Goal: Task Accomplishment & Management: Use online tool/utility

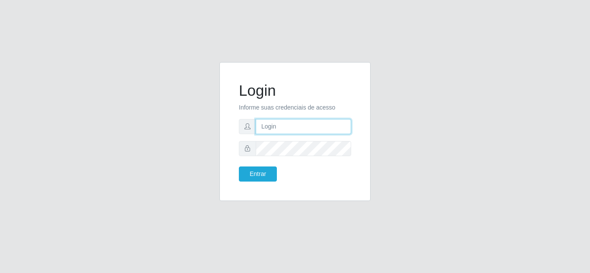
click at [297, 127] on input "text" at bounding box center [303, 126] width 95 height 15
type input "[EMAIL_ADDRESS][DOMAIN_NAME]"
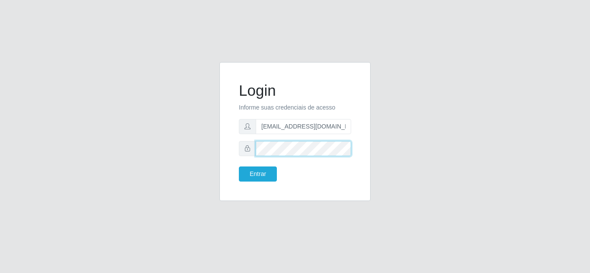
click at [239, 167] on button "Entrar" at bounding box center [258, 174] width 38 height 15
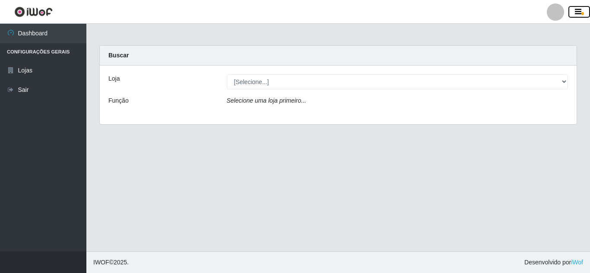
click at [578, 10] on icon "button" at bounding box center [578, 12] width 6 height 8
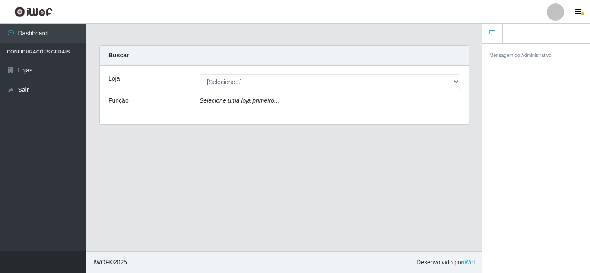
drag, startPoint x: 353, startPoint y: 171, endPoint x: 559, endPoint y: 72, distance: 229.2
click at [355, 170] on main "Carregando... Buscar Loja [Selecione...] Extrabom - Loja 01 Centro de Distribui…" at bounding box center [284, 138] width 396 height 228
drag, startPoint x: 304, startPoint y: 165, endPoint x: 575, endPoint y: 63, distance: 289.4
click at [332, 162] on main "Carregando... Buscar Loja [Selecione...] Extrabom - Loja 01 Centro de Distribui…" at bounding box center [284, 138] width 396 height 228
click at [580, 9] on icon "button" at bounding box center [578, 12] width 6 height 8
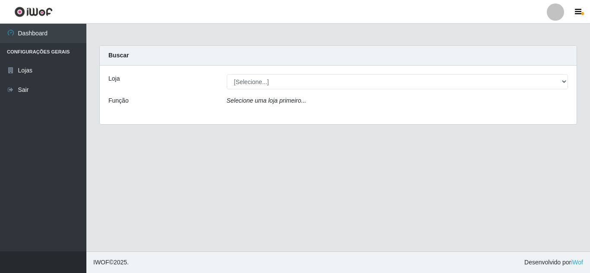
click at [359, 181] on main "Carregando... Buscar Loja [Selecione...] Extrabom - Loja 01 Centro de Distribui…" at bounding box center [337, 138] width 503 height 228
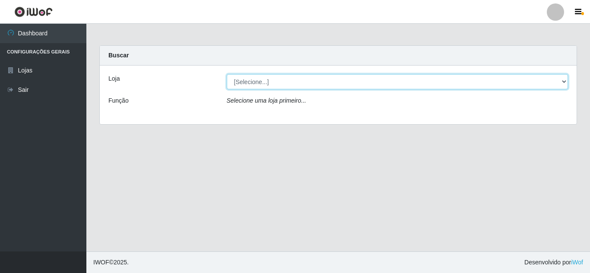
drag, startPoint x: 526, startPoint y: 88, endPoint x: 525, endPoint y: 93, distance: 5.1
click at [525, 93] on div "Loja [Selecione...] Extrabom - Loja 01 Centro de Distribuição Função Selecione …" at bounding box center [338, 95] width 477 height 59
select select "435"
click at [227, 74] on select "[Selecione...] Extrabom - Loja 01 Centro de Distribuição" at bounding box center [398, 81] width 342 height 15
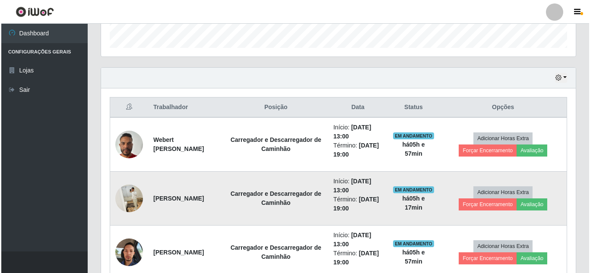
scroll to position [276, 0]
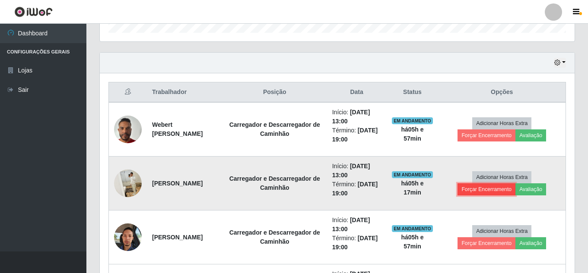
click at [478, 189] on button "Forçar Encerramento" at bounding box center [486, 190] width 58 height 12
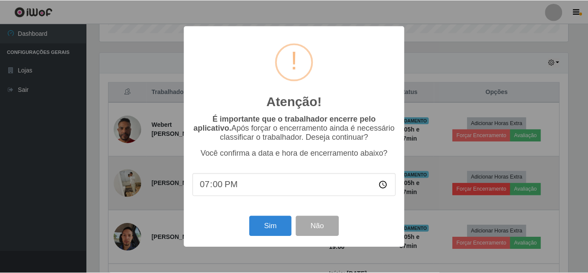
scroll to position [179, 470]
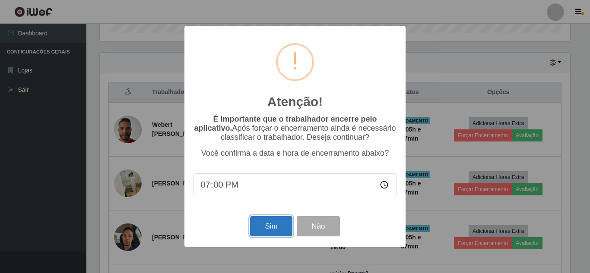
click at [263, 229] on button "Sim" at bounding box center [271, 226] width 42 height 20
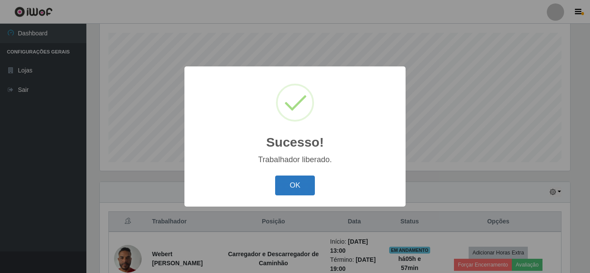
click at [293, 191] on button "OK" at bounding box center [295, 186] width 40 height 20
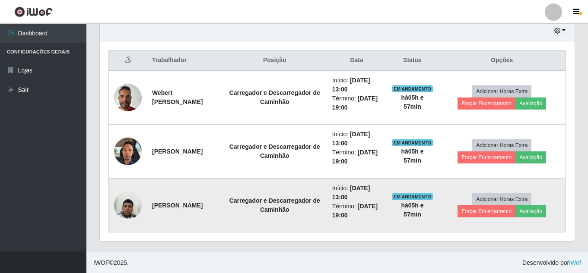
scroll to position [308, 0]
click at [490, 212] on button "Forçar Encerramento" at bounding box center [486, 211] width 58 height 12
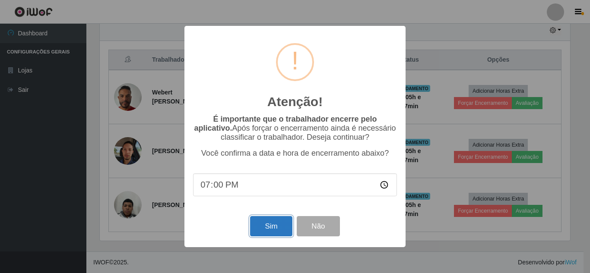
click at [265, 231] on button "Sim" at bounding box center [271, 226] width 42 height 20
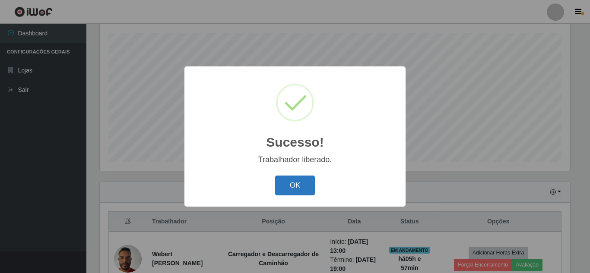
click at [296, 188] on button "OK" at bounding box center [295, 186] width 40 height 20
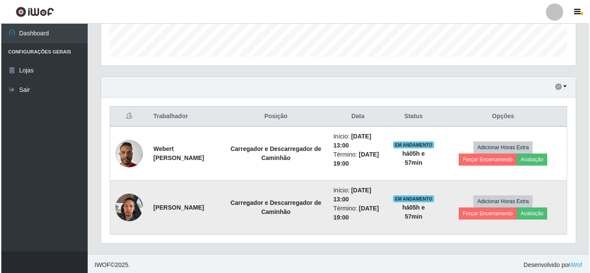
scroll to position [254, 0]
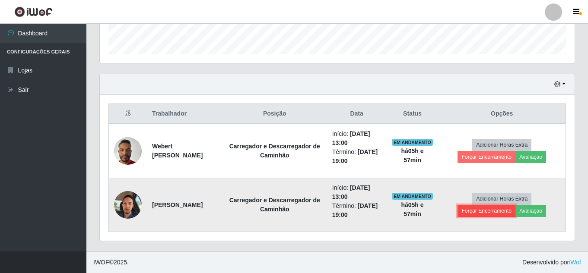
click at [468, 209] on button "Forçar Encerramento" at bounding box center [486, 211] width 58 height 12
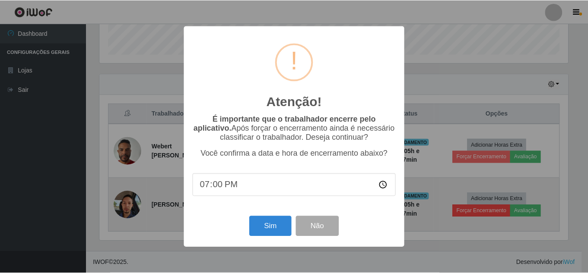
scroll to position [179, 470]
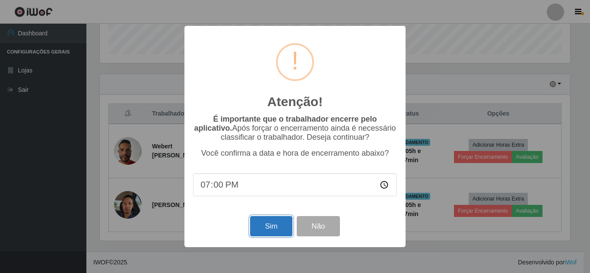
click at [272, 228] on button "Sim" at bounding box center [271, 226] width 42 height 20
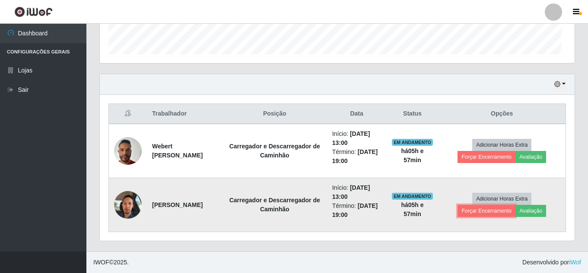
scroll to position [0, 0]
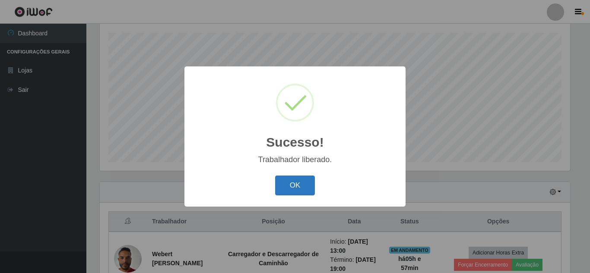
click at [282, 190] on button "OK" at bounding box center [295, 186] width 40 height 20
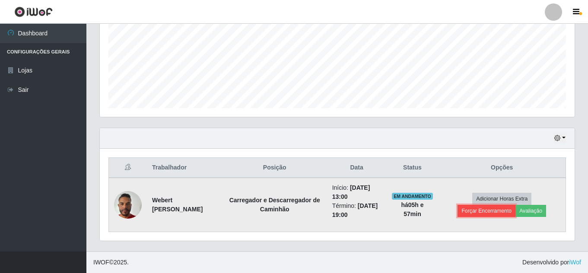
click at [475, 212] on button "Forçar Encerramento" at bounding box center [486, 211] width 58 height 12
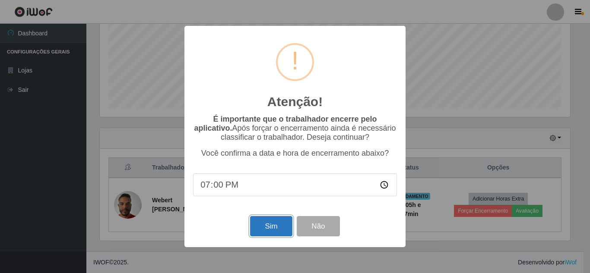
click at [271, 230] on button "Sim" at bounding box center [271, 226] width 42 height 20
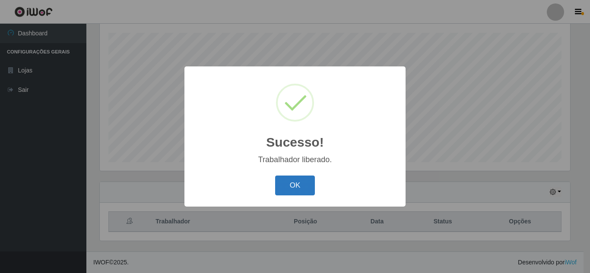
click at [300, 186] on button "OK" at bounding box center [295, 186] width 40 height 20
